Goal: Answer question/provide support: Answer question/provide support

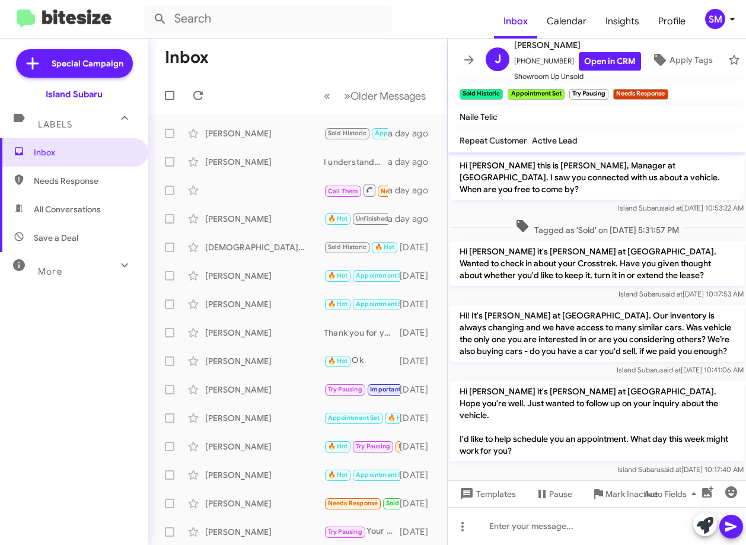
scroll to position [325, 0]
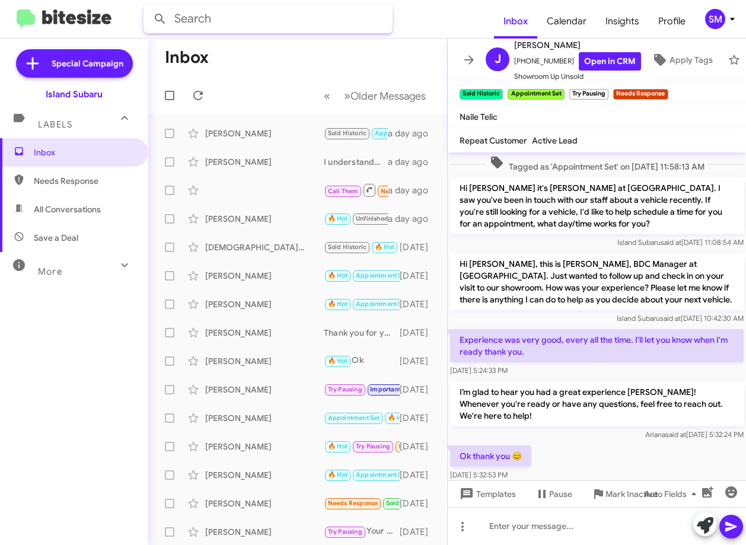
click at [304, 20] on input "text" at bounding box center [267, 19] width 249 height 28
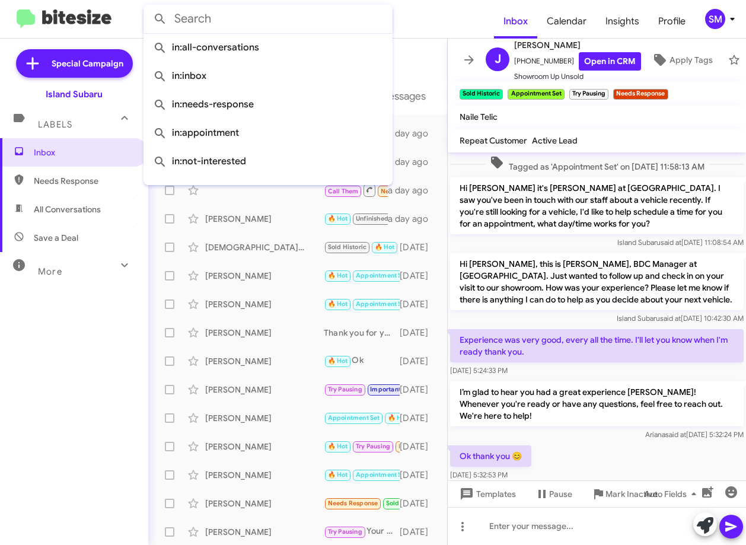
click at [66, 356] on div "Inbox Needs Response All Conversations Save a Deal More Important 🔥 Hot Appoint…" at bounding box center [74, 301] width 148 height 327
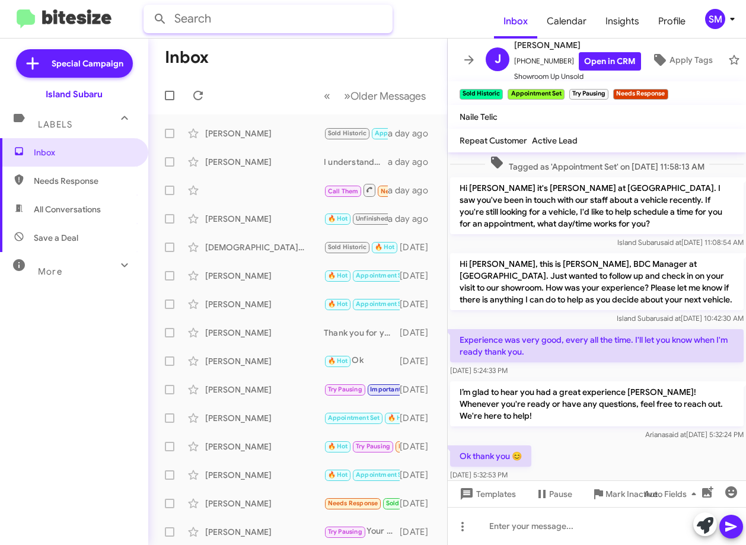
click at [204, 17] on input "text" at bounding box center [267, 19] width 249 height 28
type input "[PERSON_NAME]"
click at [148, 7] on button at bounding box center [160, 19] width 24 height 24
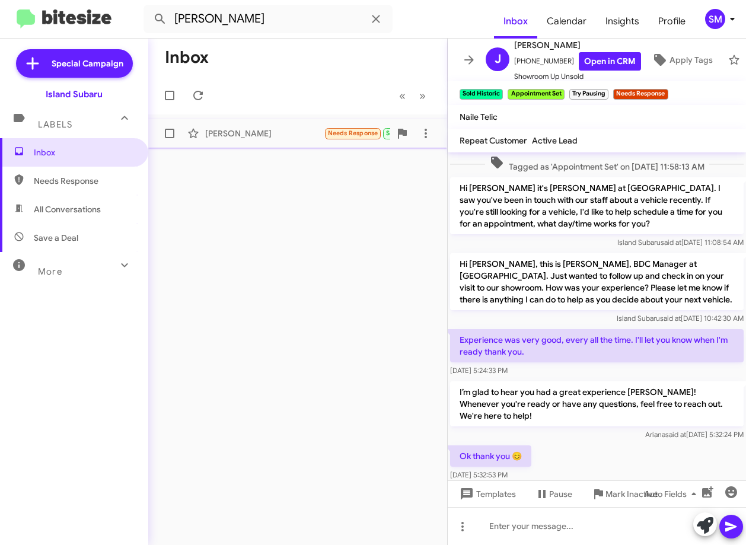
click at [257, 133] on div "[PERSON_NAME]" at bounding box center [264, 133] width 119 height 12
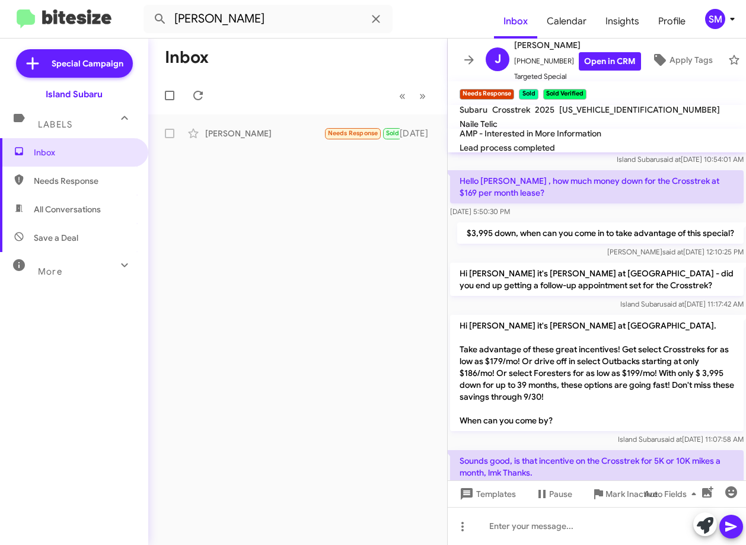
scroll to position [802, 0]
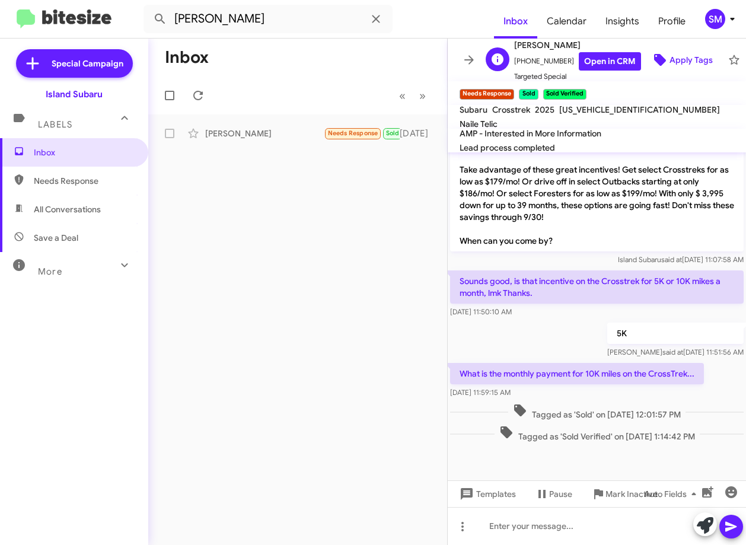
click at [679, 54] on span "Apply Tags" at bounding box center [690, 59] width 43 height 21
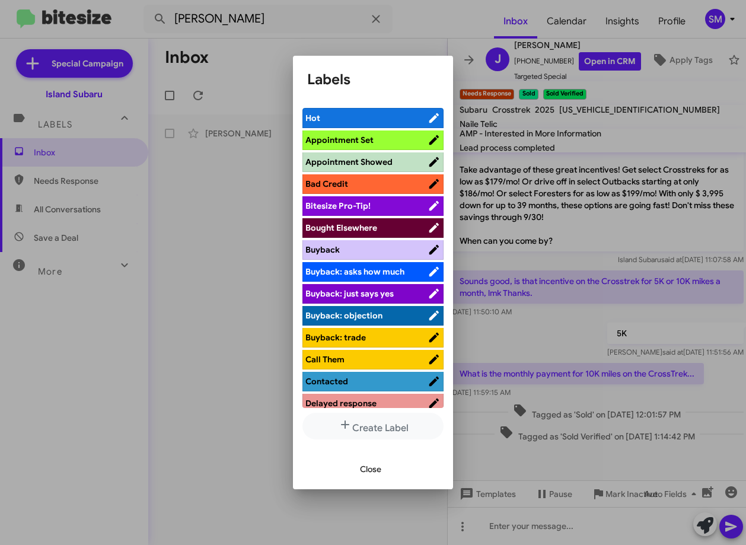
click at [215, 334] on div at bounding box center [373, 272] width 746 height 545
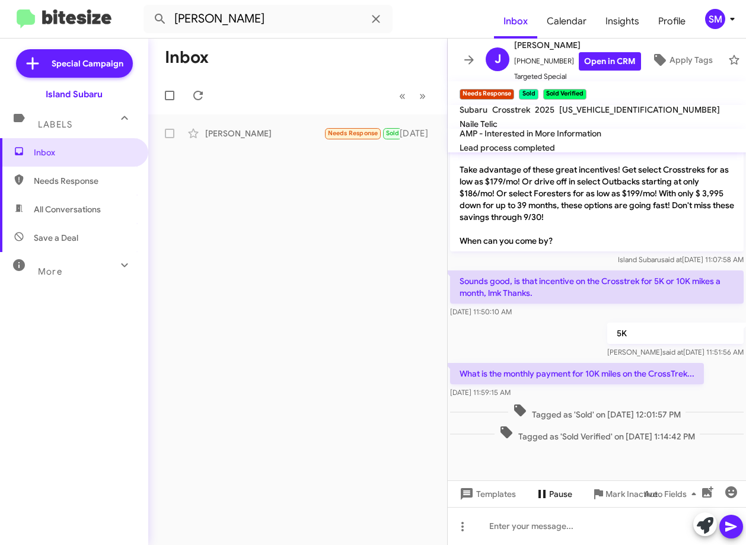
click at [536, 490] on icon at bounding box center [542, 494] width 14 height 14
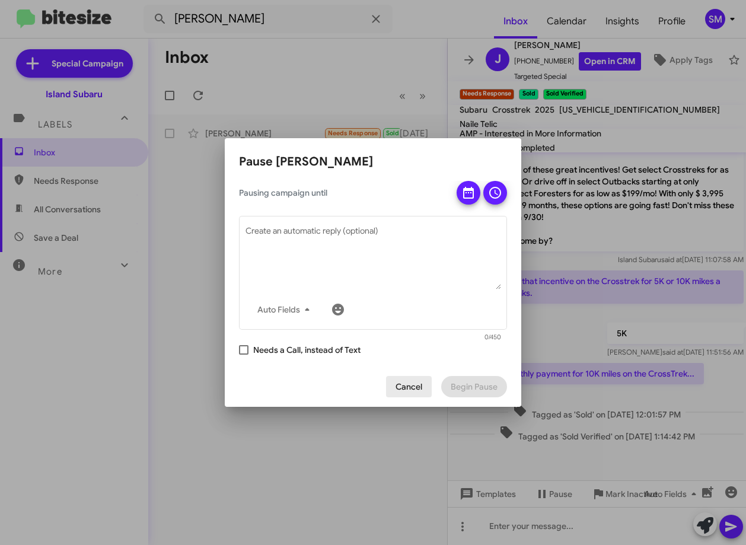
click at [418, 392] on span "Cancel" at bounding box center [408, 386] width 27 height 21
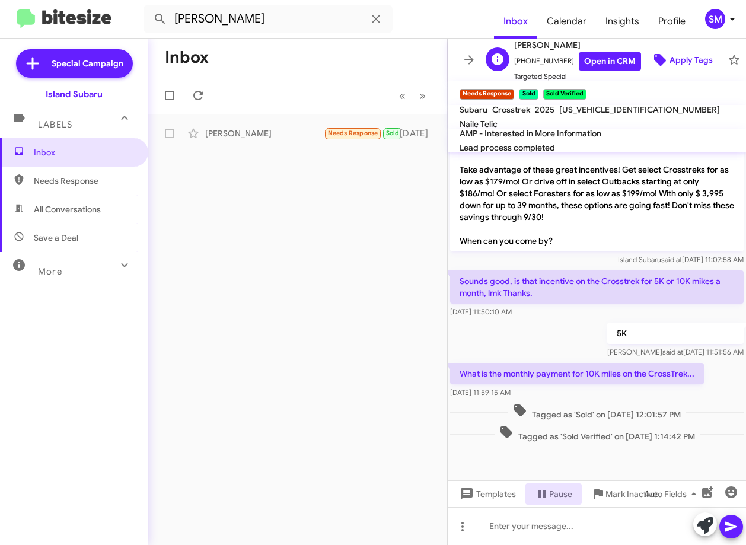
click at [669, 49] on span "Apply Tags" at bounding box center [690, 59] width 43 height 21
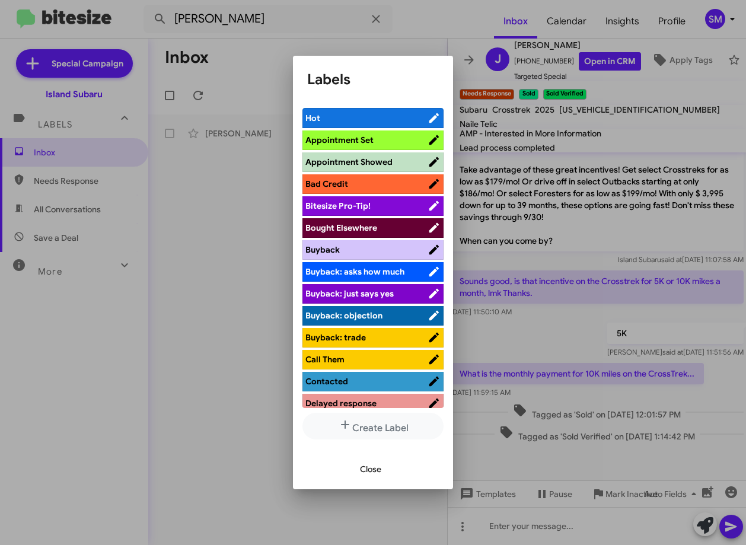
click at [383, 143] on span "Appointment Set" at bounding box center [366, 140] width 122 height 12
click at [177, 340] on div at bounding box center [373, 272] width 746 height 545
